Goal: Task Accomplishment & Management: Complete application form

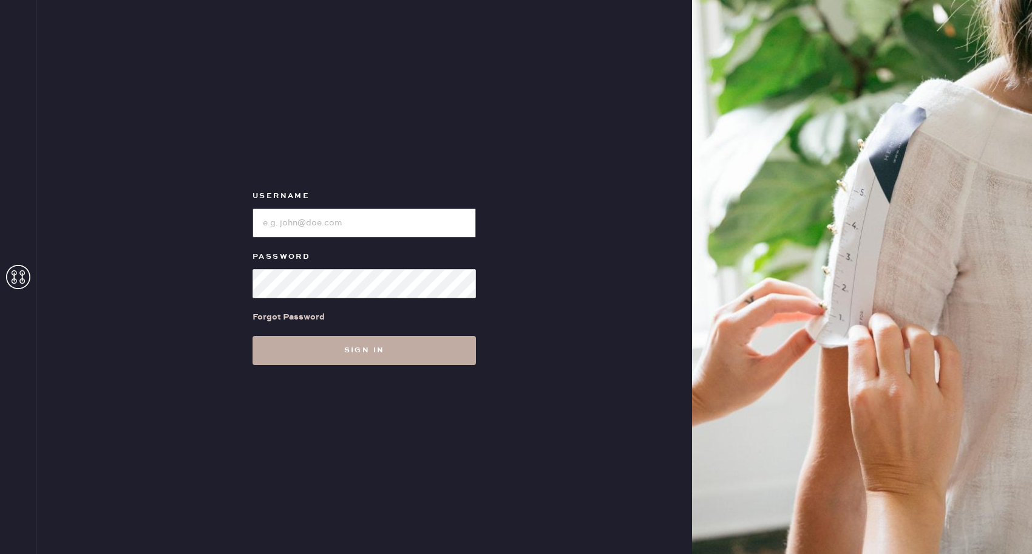
type input "reformationbellevue"
click at [359, 361] on button "Sign in" at bounding box center [363, 350] width 223 height 29
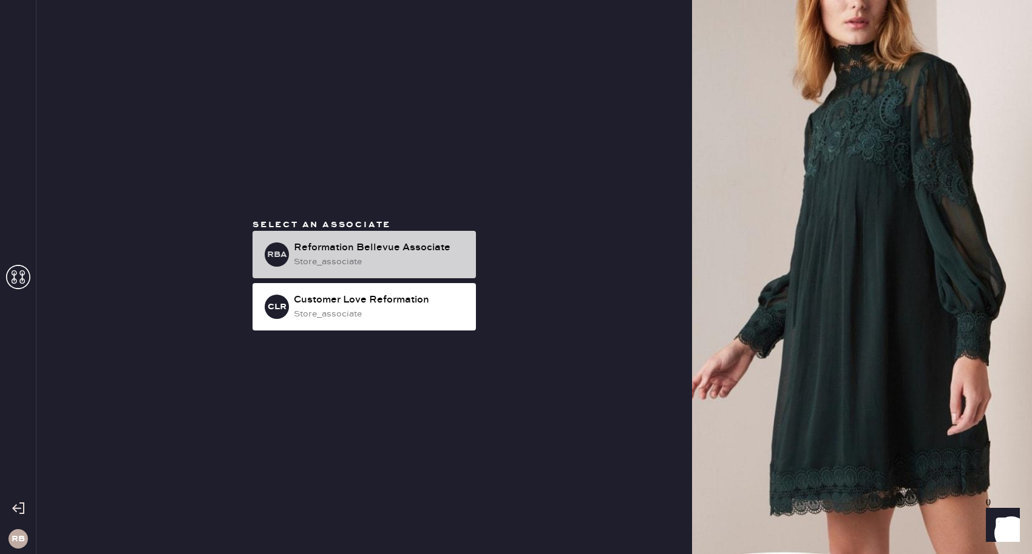
click at [395, 246] on div "Reformation Bellevue Associate" at bounding box center [380, 247] width 172 height 15
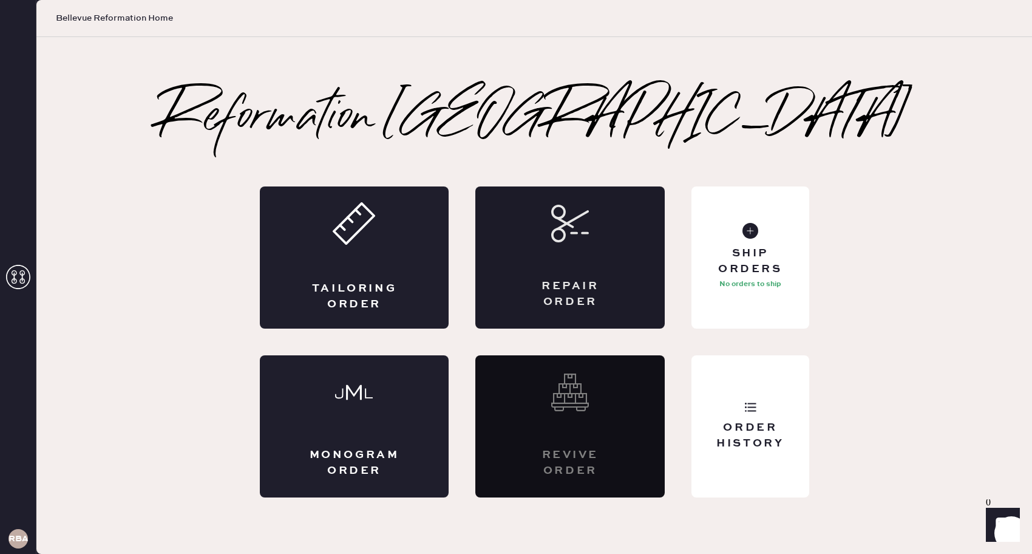
click at [637, 255] on div "Repair Order" at bounding box center [569, 257] width 189 height 142
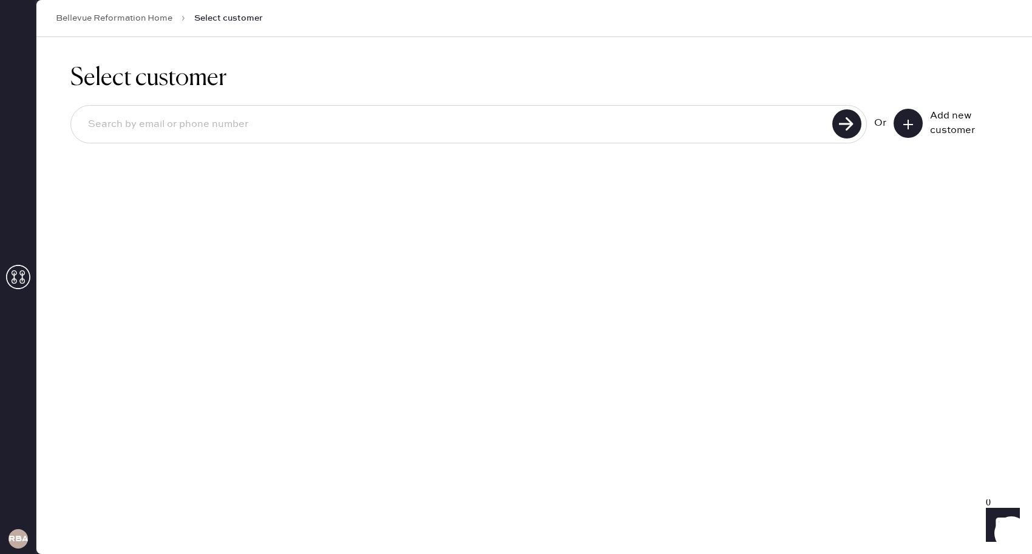
click at [909, 116] on button at bounding box center [907, 123] width 29 height 29
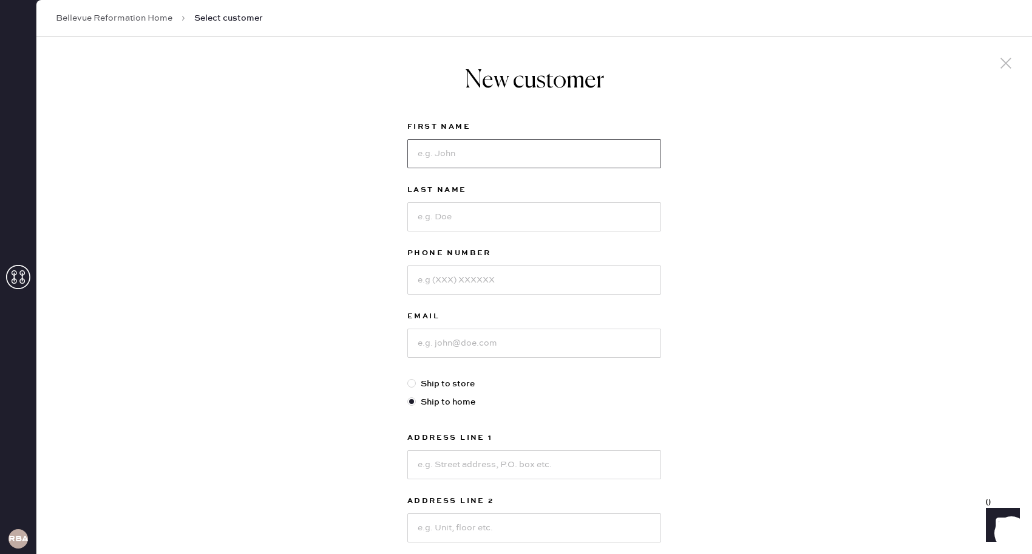
click at [455, 154] on input at bounding box center [534, 153] width 254 height 29
click at [404, 96] on div "New customer First Name Last Name Phone Number Email Ship to store Ship to home…" at bounding box center [534, 389] width 273 height 704
click at [439, 164] on input at bounding box center [534, 153] width 254 height 29
type input "Caelene"
click at [452, 212] on input at bounding box center [534, 216] width 254 height 29
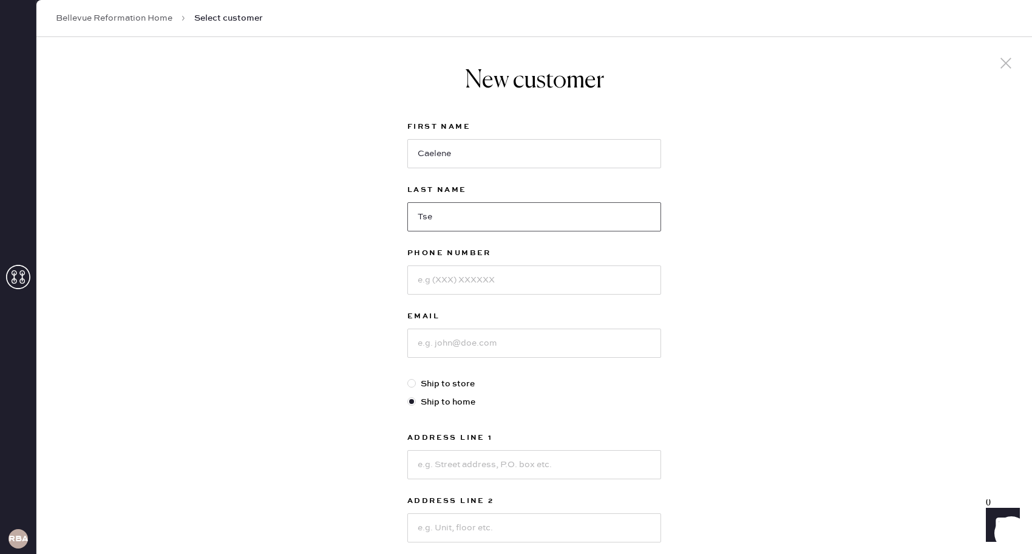
type input "Tse"
click at [469, 264] on div at bounding box center [534, 279] width 254 height 32
click at [460, 276] on input at bounding box center [534, 279] width 254 height 29
type input "2065525371"
click at [439, 339] on input at bounding box center [534, 342] width 254 height 29
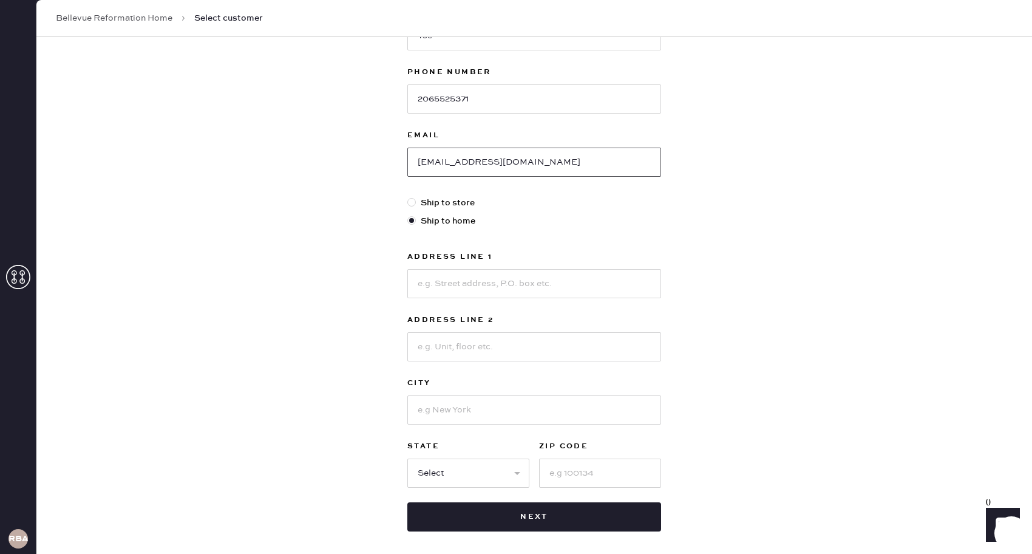
scroll to position [198, 0]
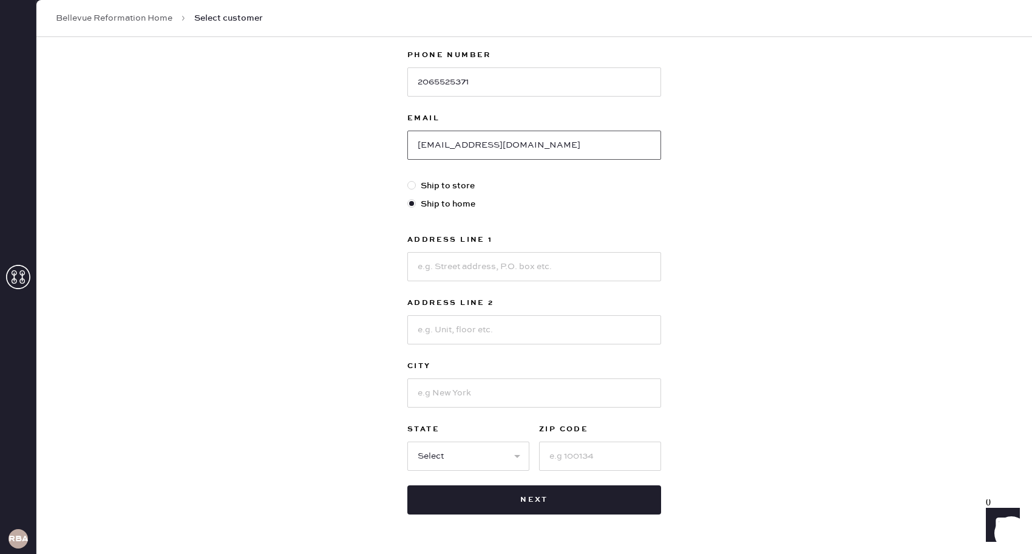
type input "[EMAIL_ADDRESS][DOMAIN_NAME]"
click at [511, 264] on input at bounding box center [534, 266] width 254 height 29
type input "[STREET_ADDRESS]"
type input "Bellevue"
select select "WA"
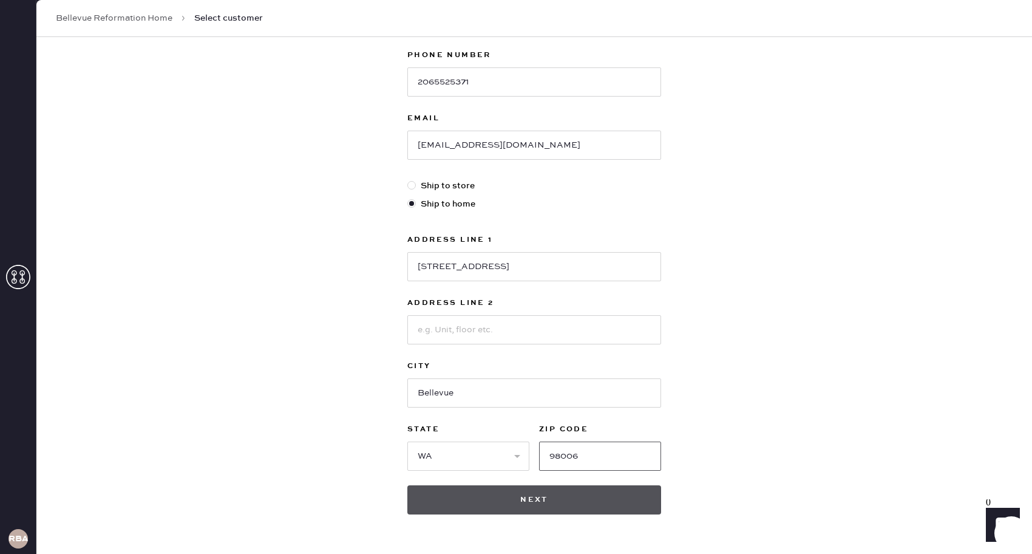
type input "98006"
click at [504, 498] on button "Next" at bounding box center [534, 499] width 254 height 29
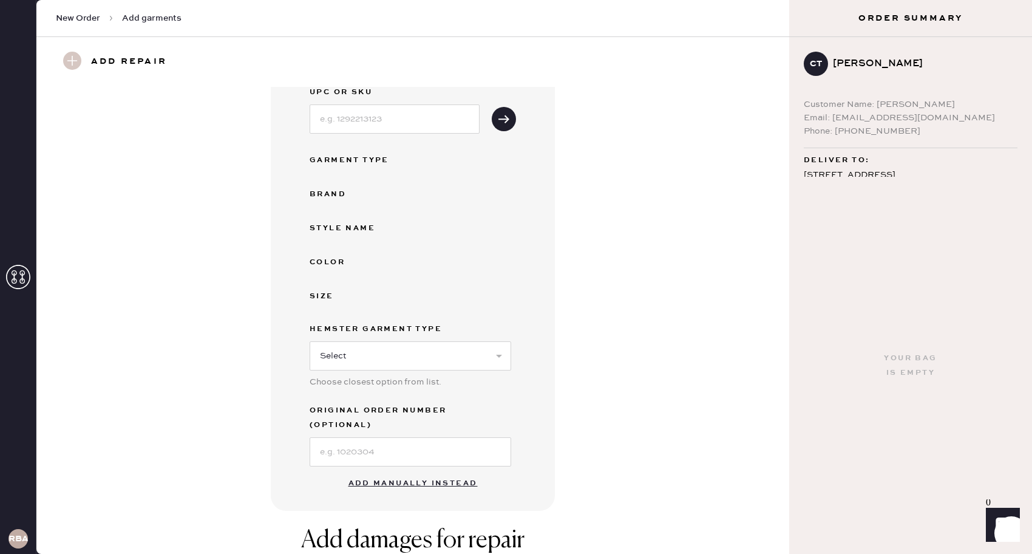
scroll to position [221, 0]
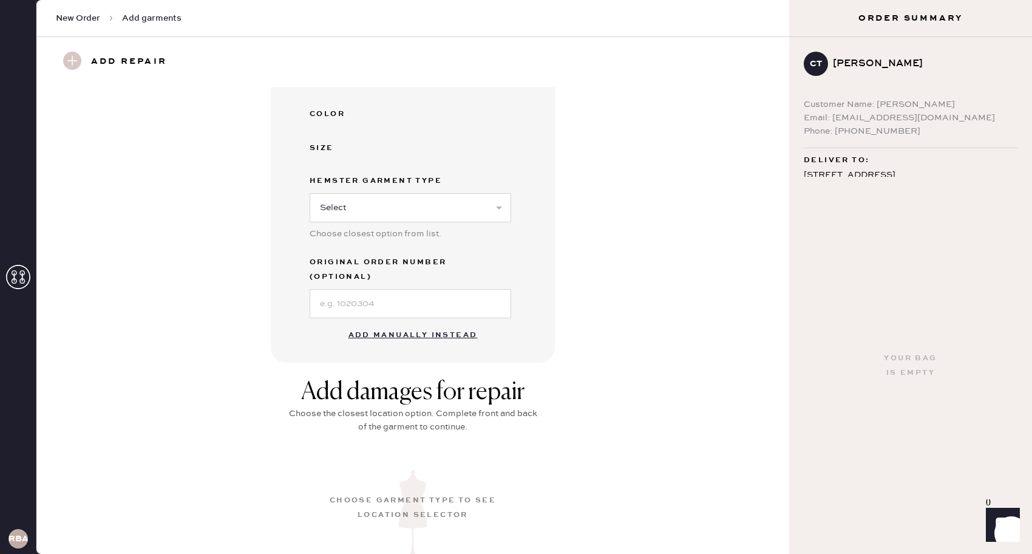
click at [398, 323] on button "Add manually instead" at bounding box center [413, 335] width 144 height 24
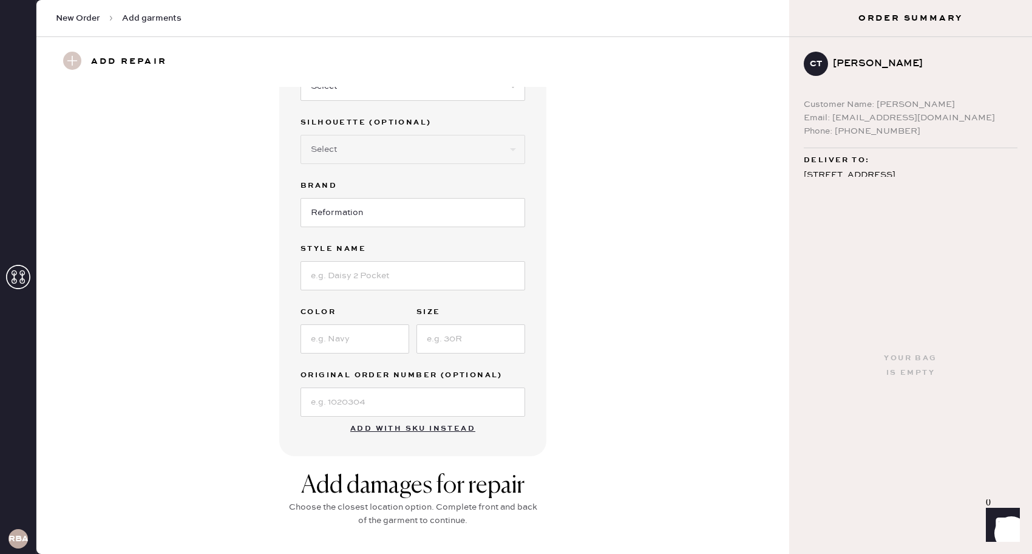
scroll to position [0, 0]
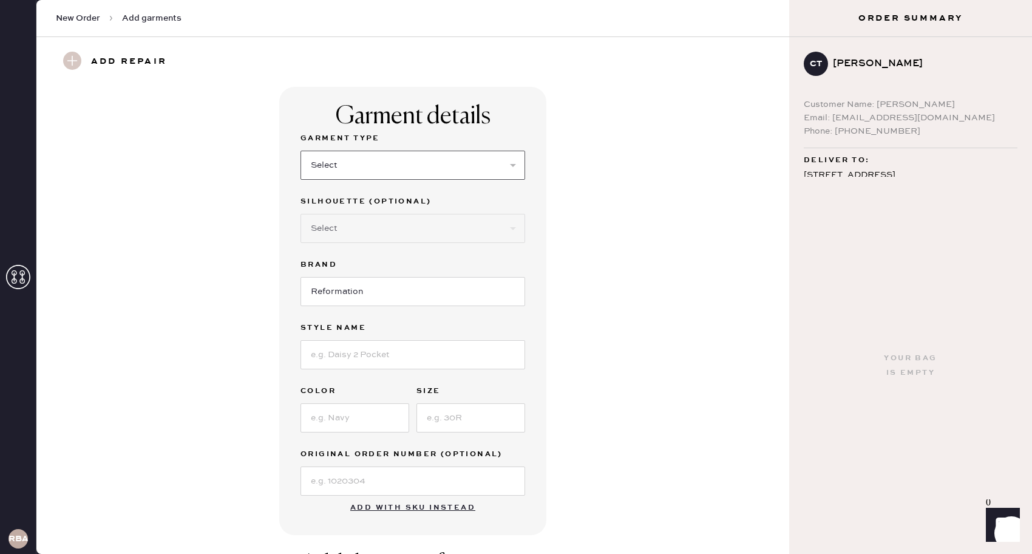
click at [425, 154] on select "Select Basic Skirt Jeans Leggings Pants Shorts Basic Sleeved Dress Basic Sleeve…" at bounding box center [412, 165] width 225 height 29
select select "6"
click at [371, 220] on select "Select Maxi Dress Midi Dress Mini Dress Other" at bounding box center [412, 228] width 225 height 29
select select "38"
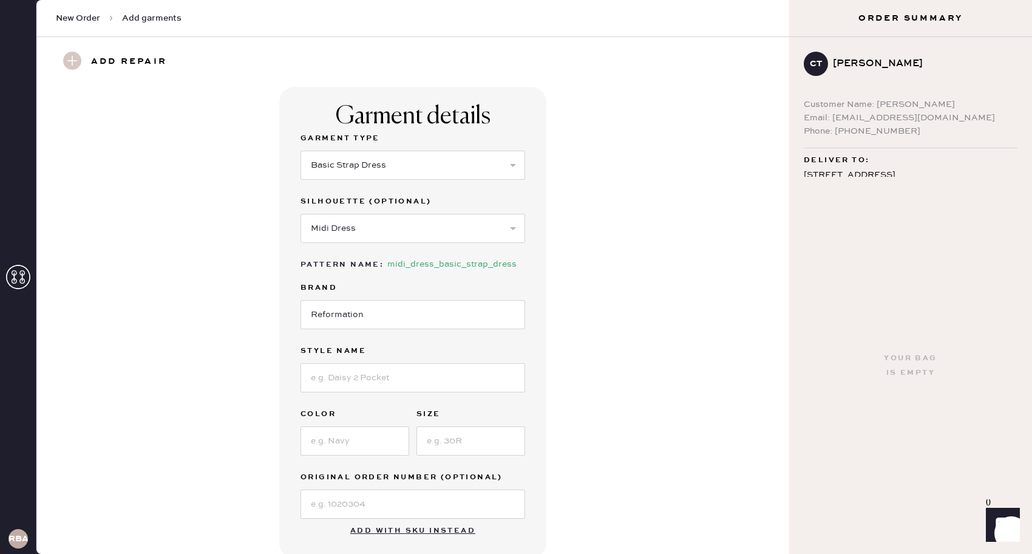
click at [348, 361] on div at bounding box center [412, 377] width 225 height 32
drag, startPoint x: 349, startPoint y: 367, endPoint x: 346, endPoint y: 361, distance: 6.2
click at [349, 367] on input at bounding box center [412, 377] width 225 height 29
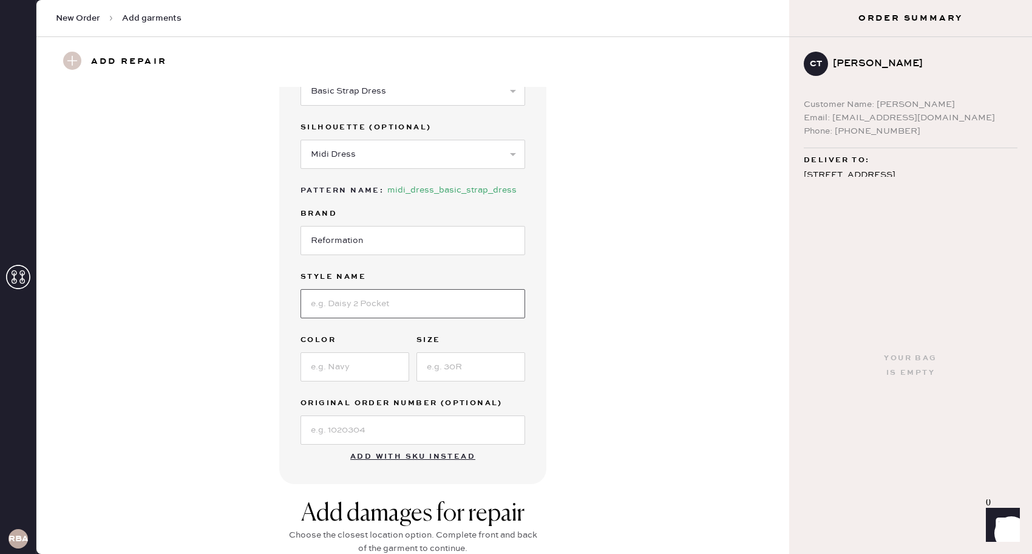
scroll to position [81, 0]
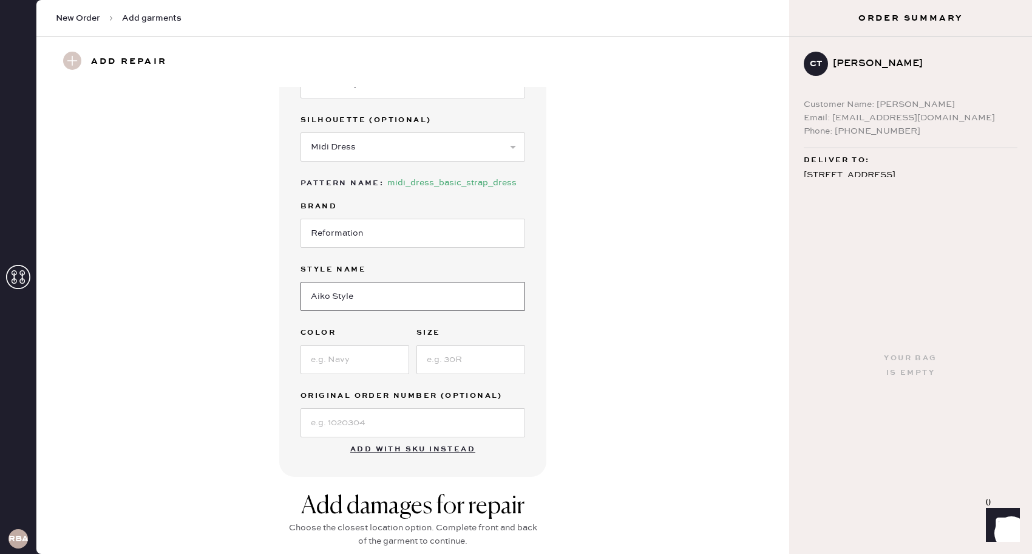
type input "Aiko Style"
click at [315, 364] on input at bounding box center [354, 359] width 109 height 29
type input "Mood for love"
type input "4"
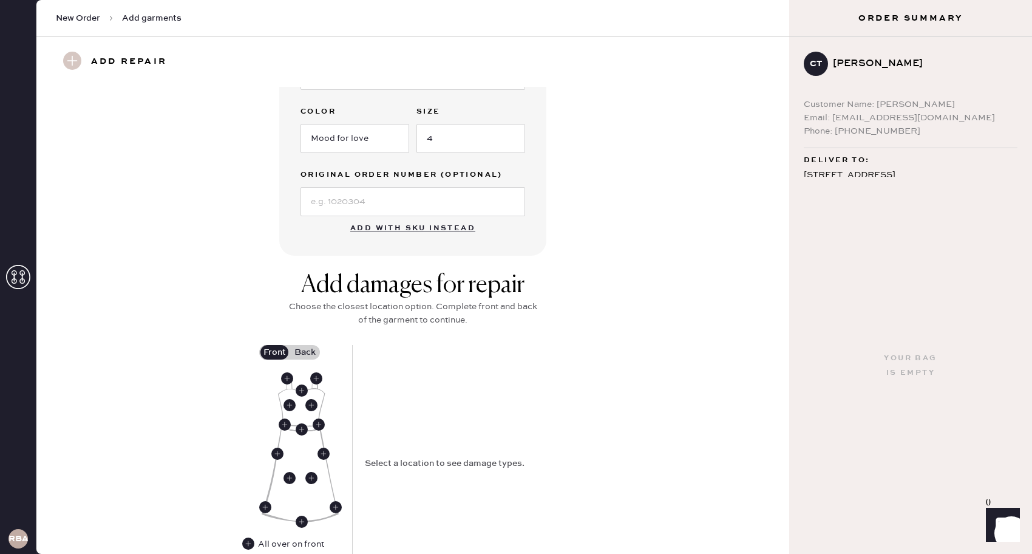
scroll to position [415, 0]
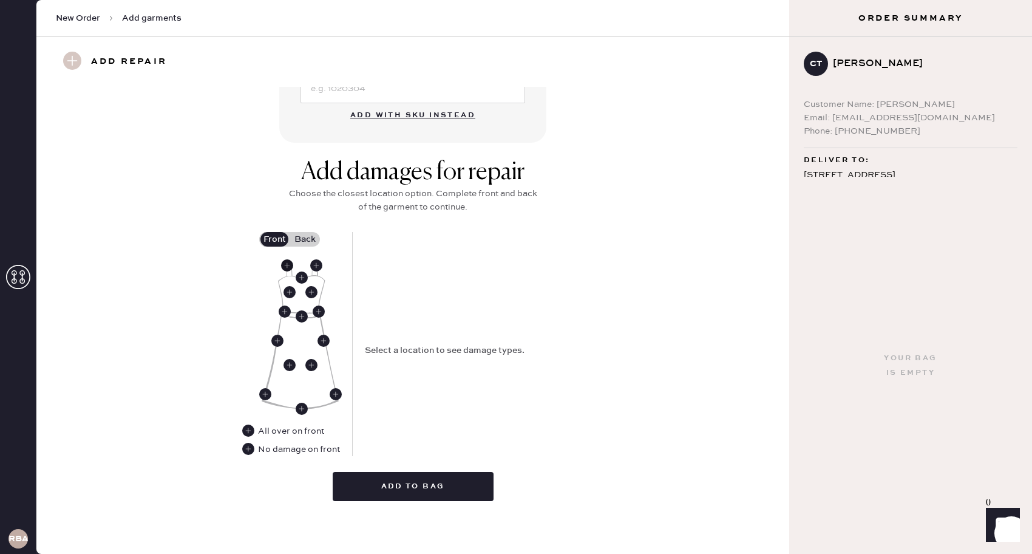
click at [283, 264] on use at bounding box center [287, 265] width 12 height 12
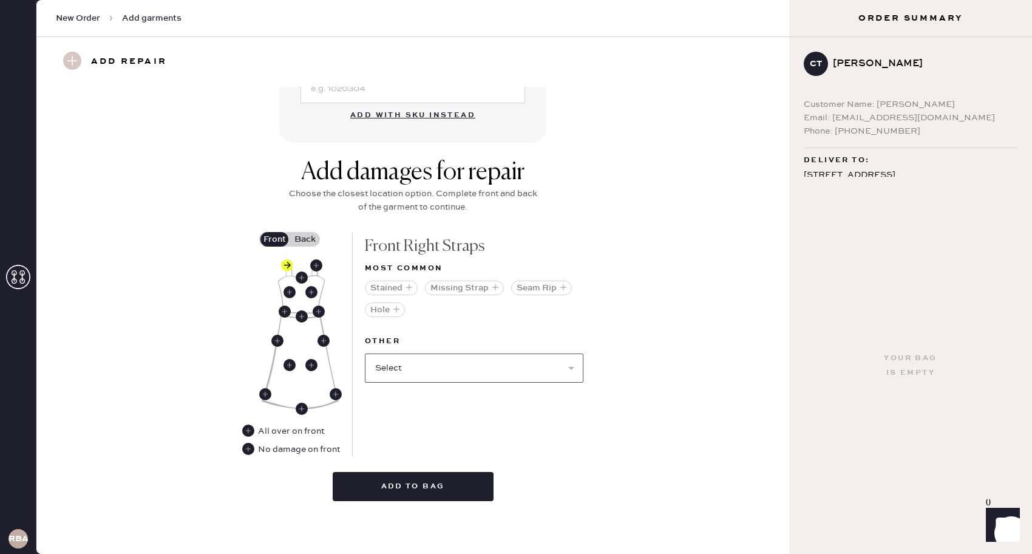
click at [478, 373] on select "Select Broken / Ripped Hem Broken Beads Broken Belt Loop Broken Button Broken C…" at bounding box center [474, 367] width 219 height 29
select select "1668"
select select
click at [422, 370] on select "Select Broken / Ripped Hem Broken Beads Broken Belt Loop Broken Button Broken C…" at bounding box center [474, 367] width 219 height 29
click at [306, 242] on label "Back" at bounding box center [305, 239] width 30 height 15
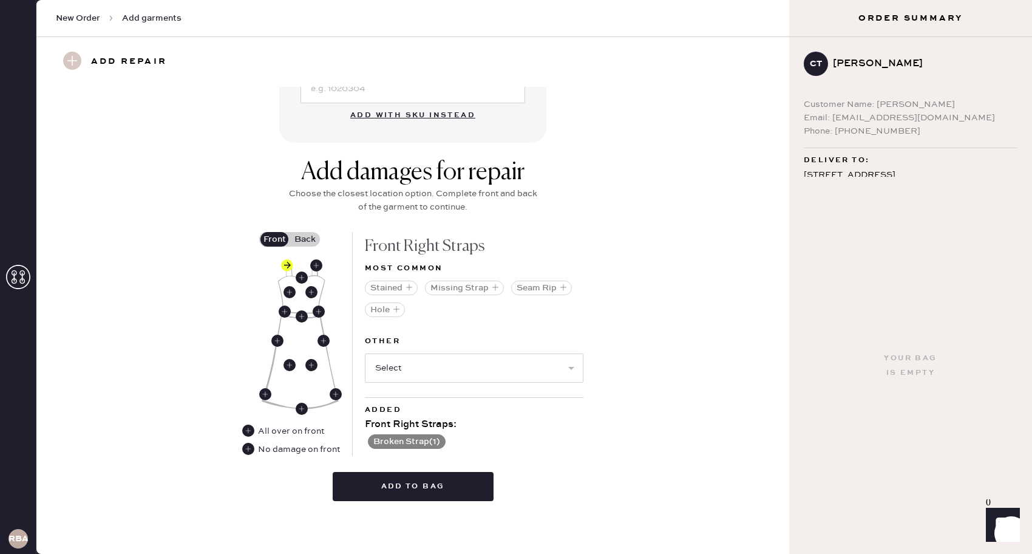
click at [305, 239] on input "Back" at bounding box center [305, 239] width 0 height 0
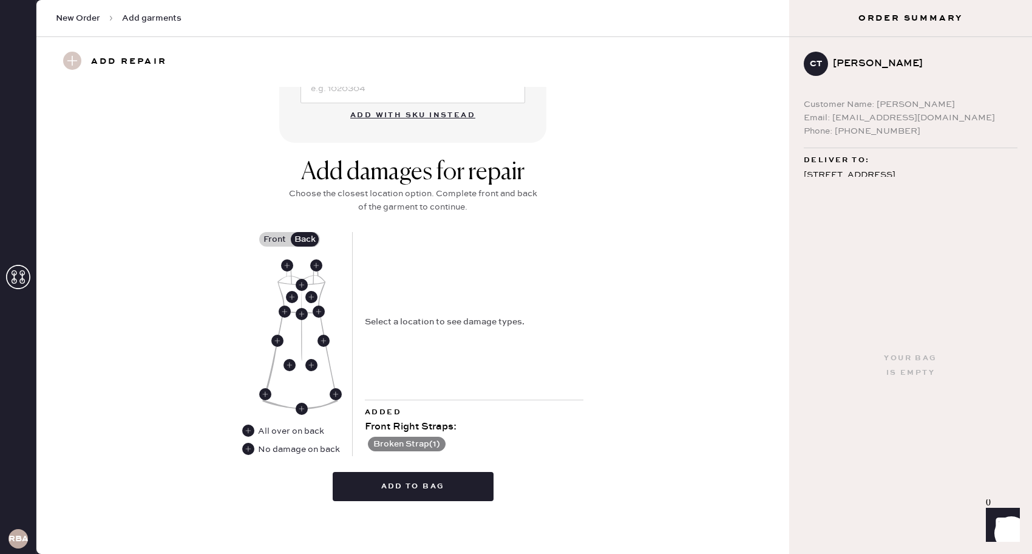
click at [266, 456] on div "Add damages for repair Choose the closest location option. Complete front and b…" at bounding box center [412, 334] width 709 height 352
click at [266, 452] on div "No damage on back" at bounding box center [299, 448] width 82 height 13
click at [249, 452] on use at bounding box center [248, 448] width 12 height 12
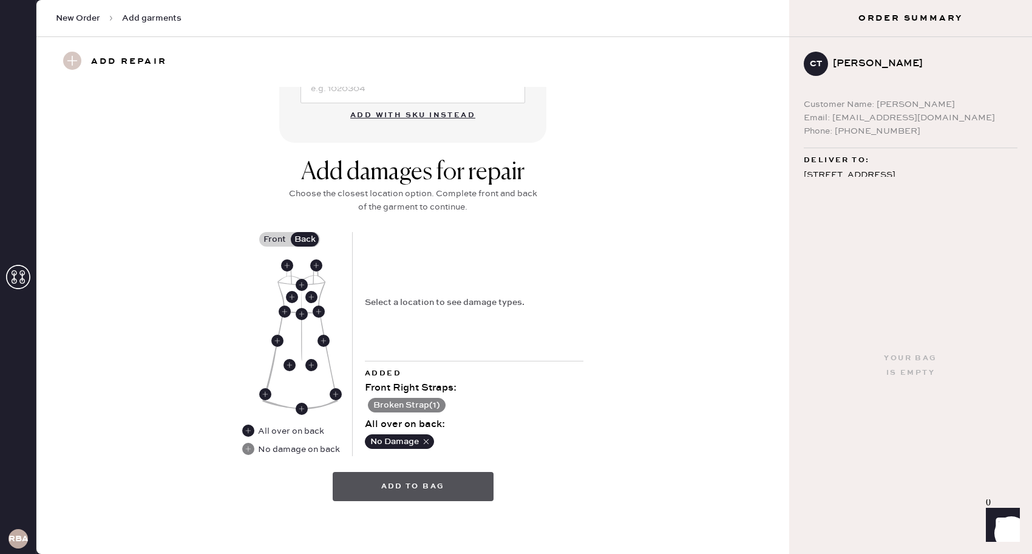
click at [395, 486] on button "Add to bag" at bounding box center [413, 486] width 161 height 29
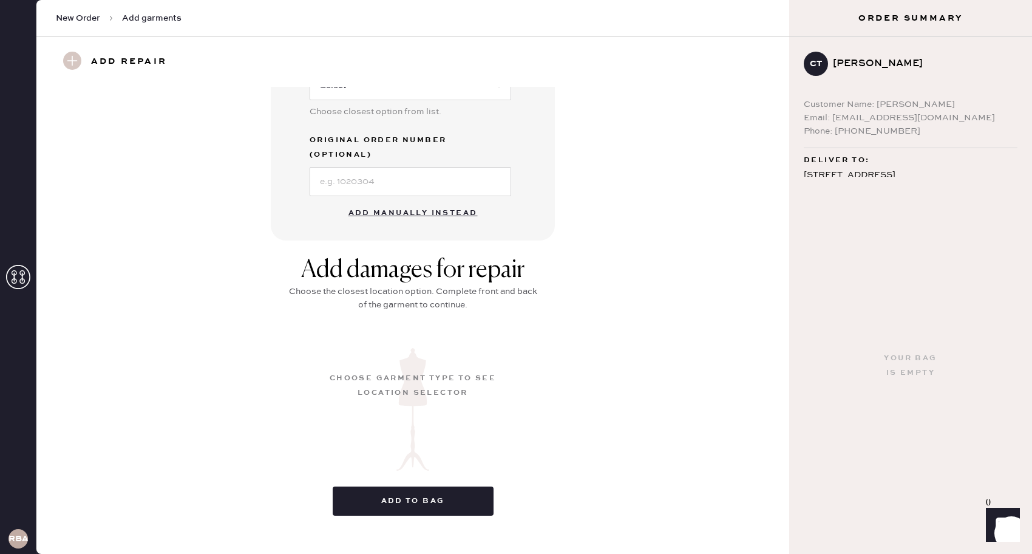
scroll to position [0, 0]
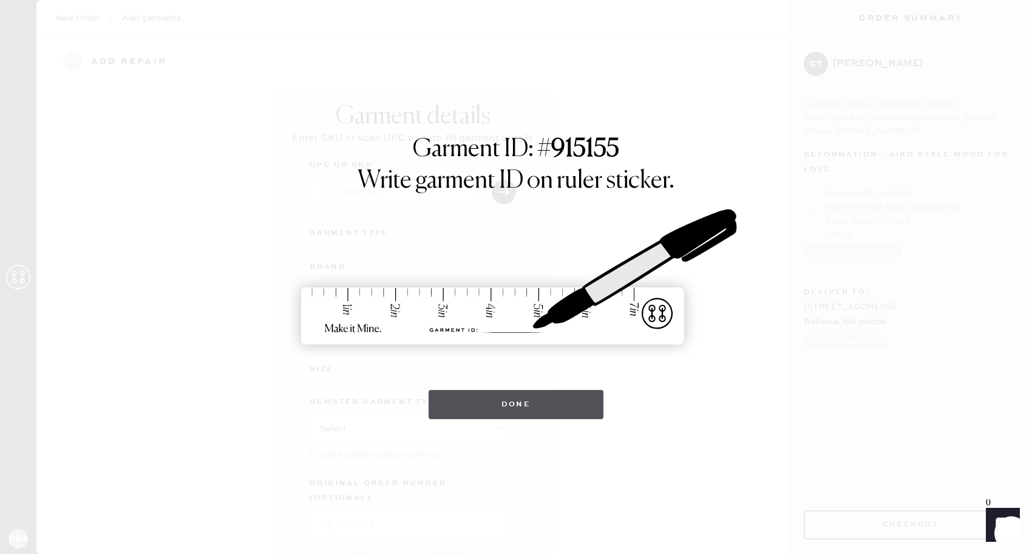
click at [440, 405] on button "Done" at bounding box center [516, 404] width 175 height 29
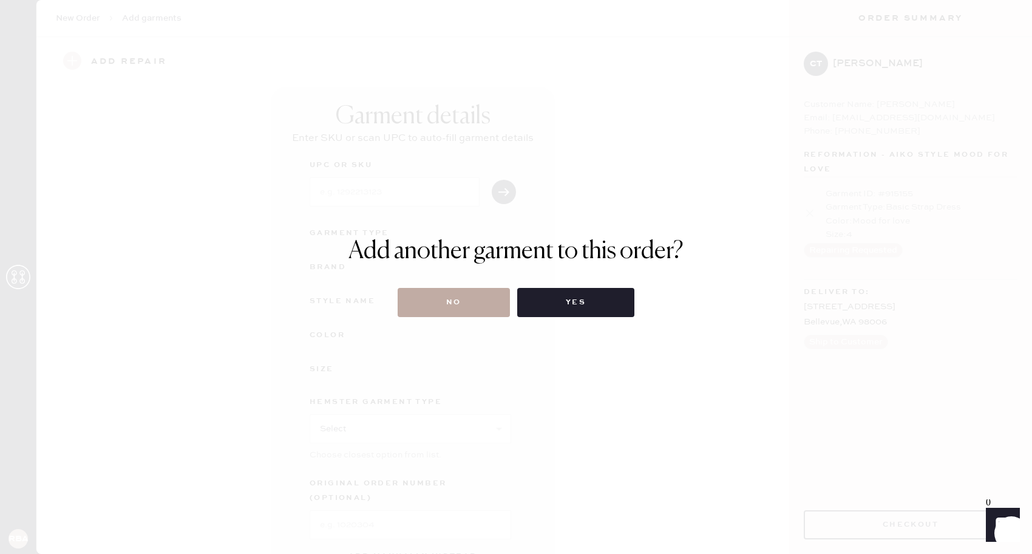
click at [446, 316] on button "No" at bounding box center [454, 302] width 112 height 29
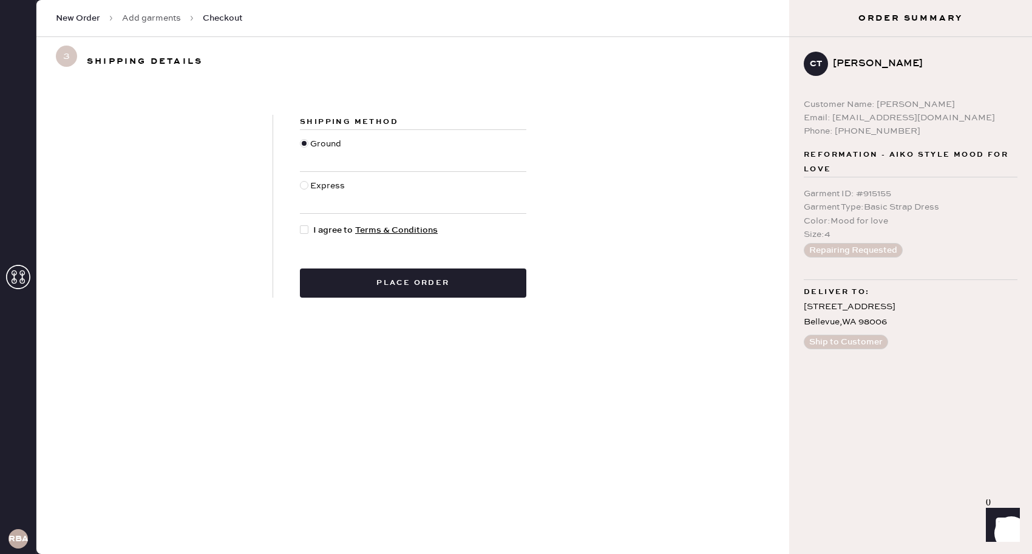
click at [320, 218] on div "Shipping Method Ground Express I agree to Terms & Conditions Place order" at bounding box center [413, 206] width 280 height 183
click at [311, 229] on div at bounding box center [306, 229] width 13 height 13
click at [300, 224] on input "I agree to Terms & Conditions" at bounding box center [300, 223] width 1 height 1
checkbox input "true"
click at [344, 279] on button "Place order" at bounding box center [413, 282] width 226 height 29
